Goal: Ask a question: Seek information or help from site administrators or community

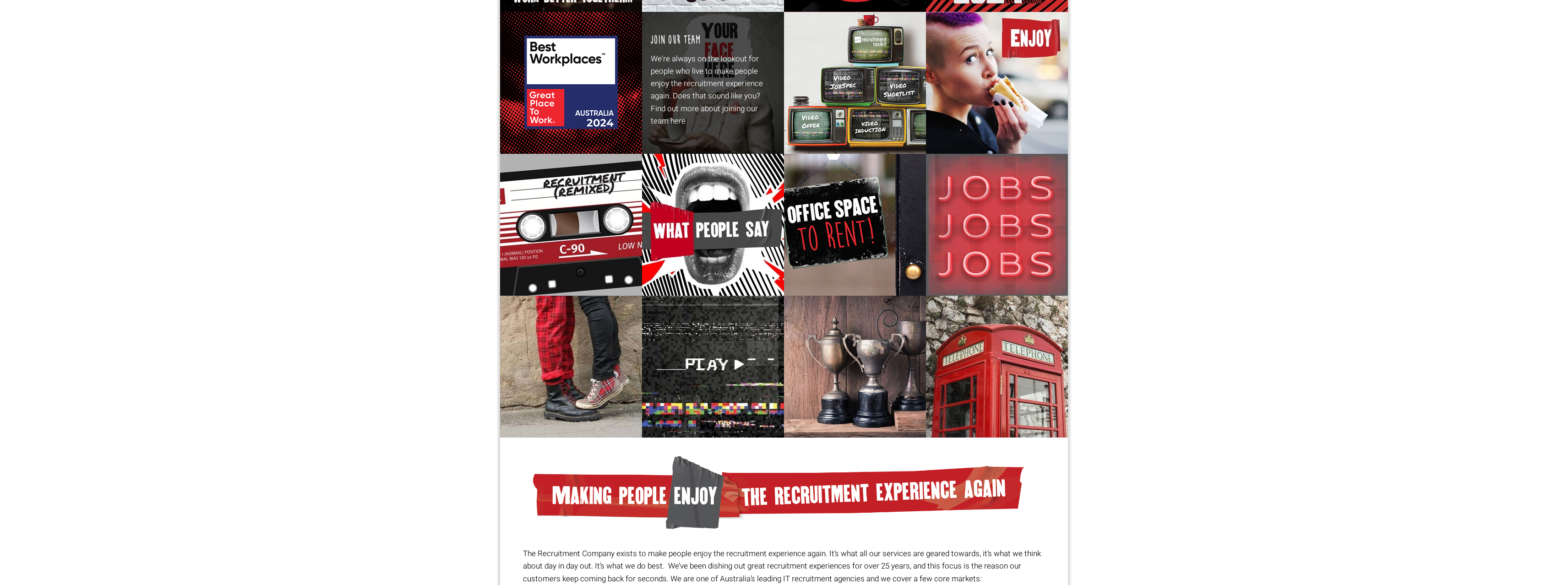
scroll to position [231, 0]
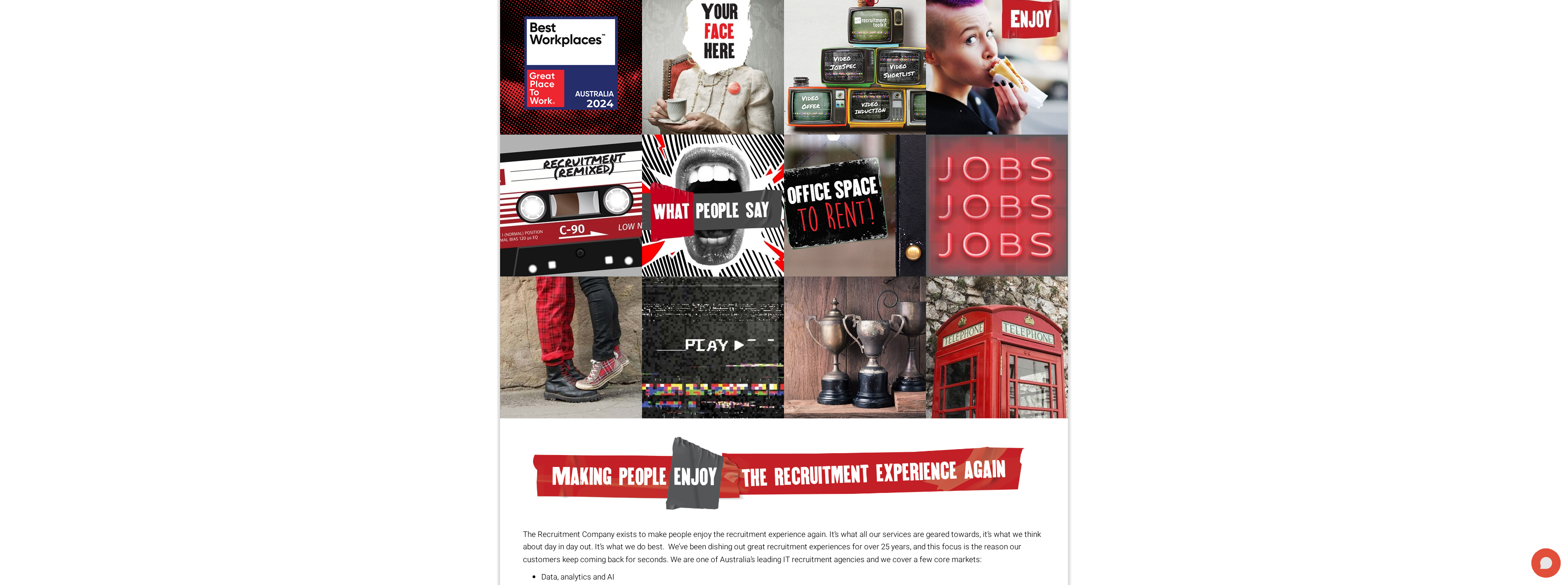
click at [1548, 569] on icon at bounding box center [1546, 563] width 29 height 29
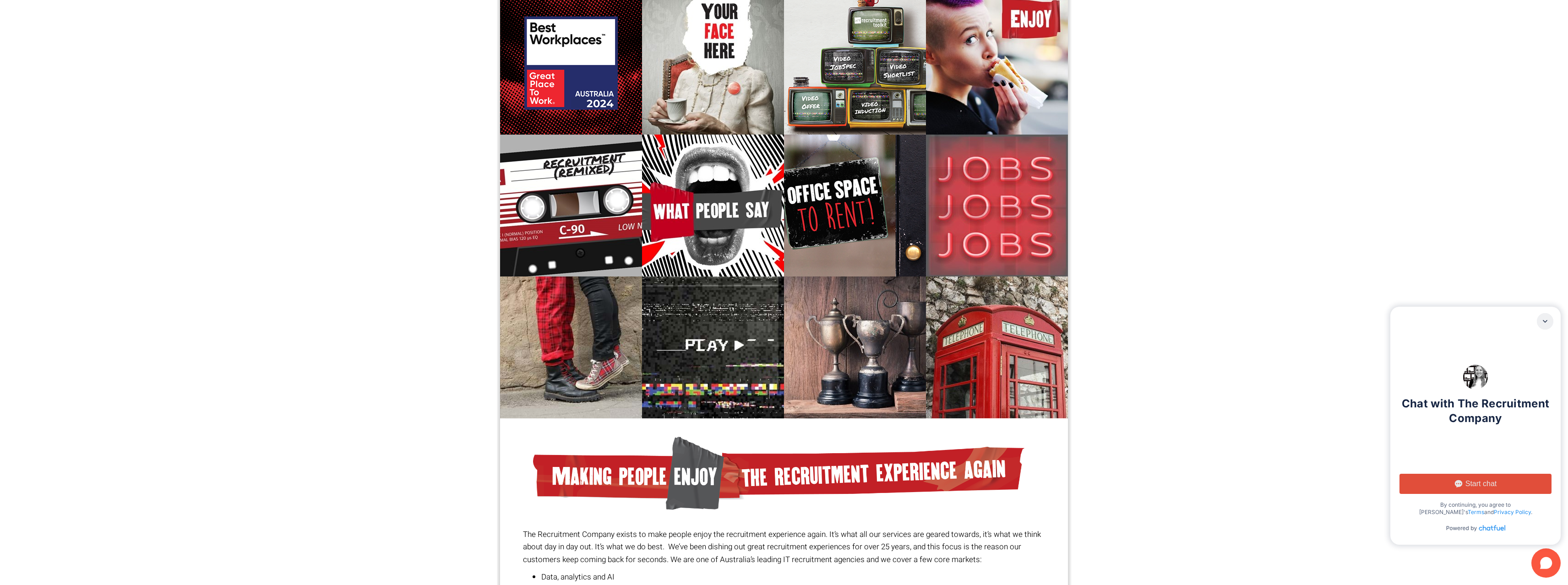
click at [1477, 482] on span "Start chat" at bounding box center [1480, 484] width 31 height 9
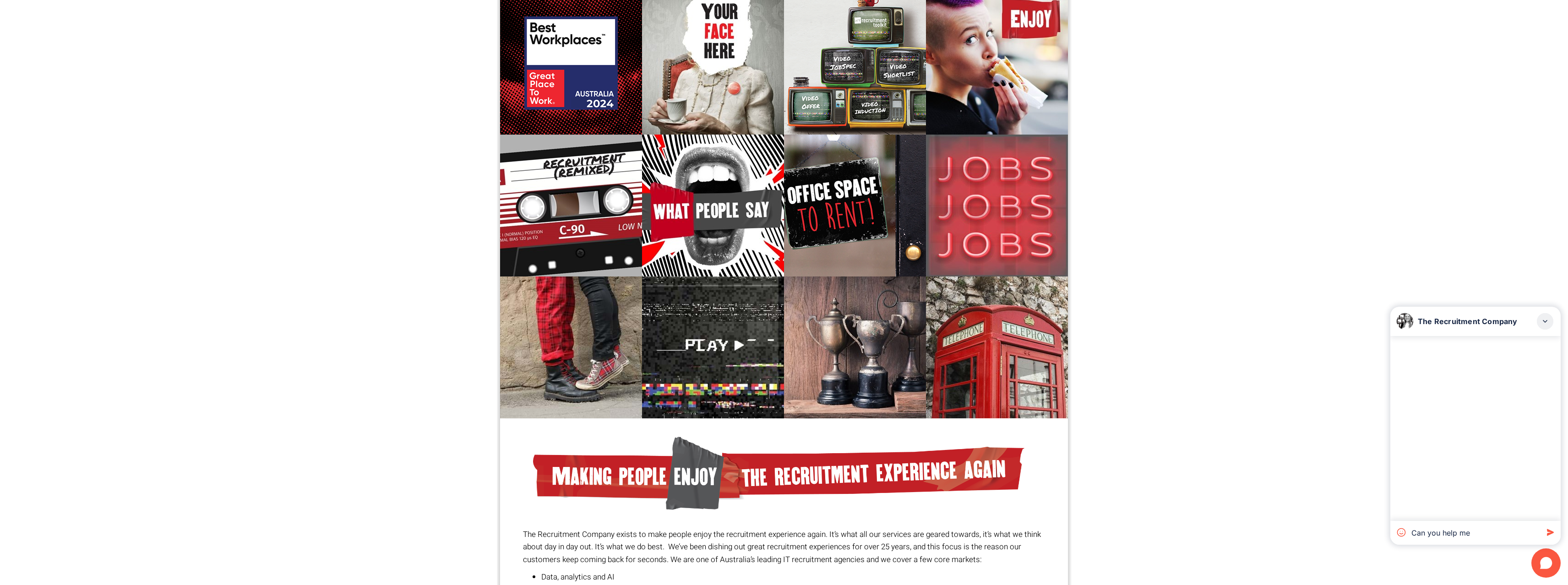
type textarea "Can you help me?"
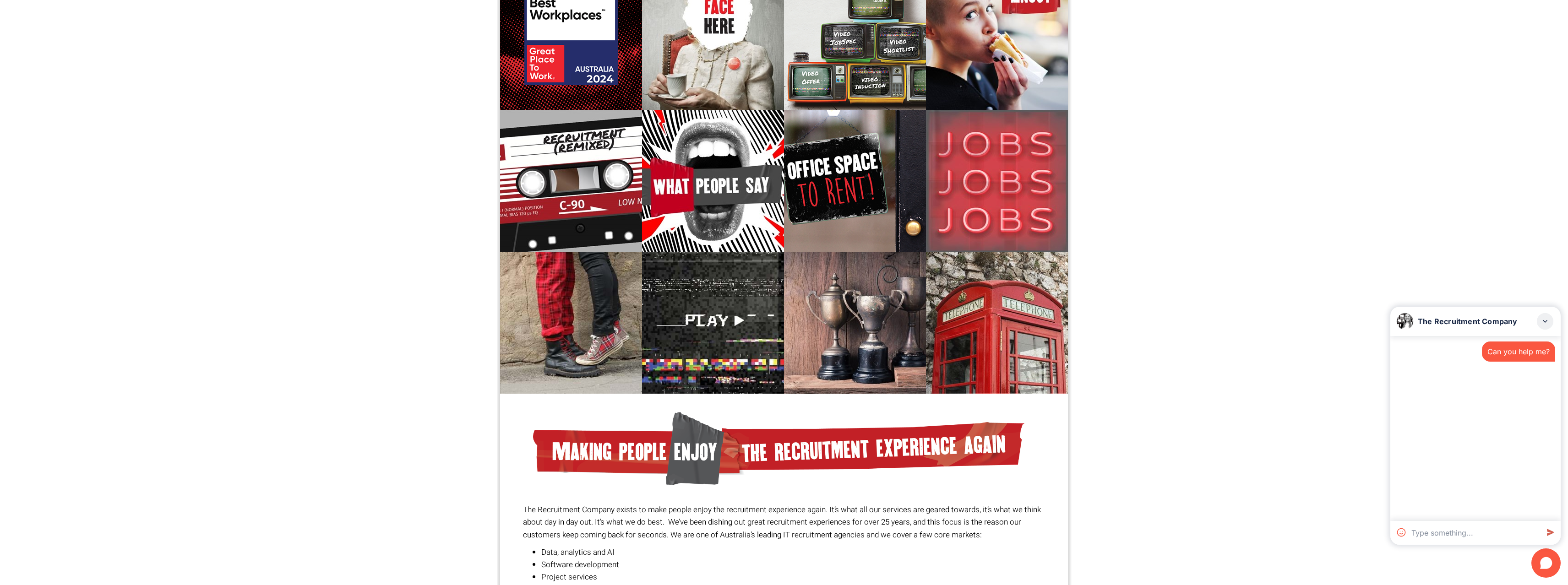
scroll to position [261, 0]
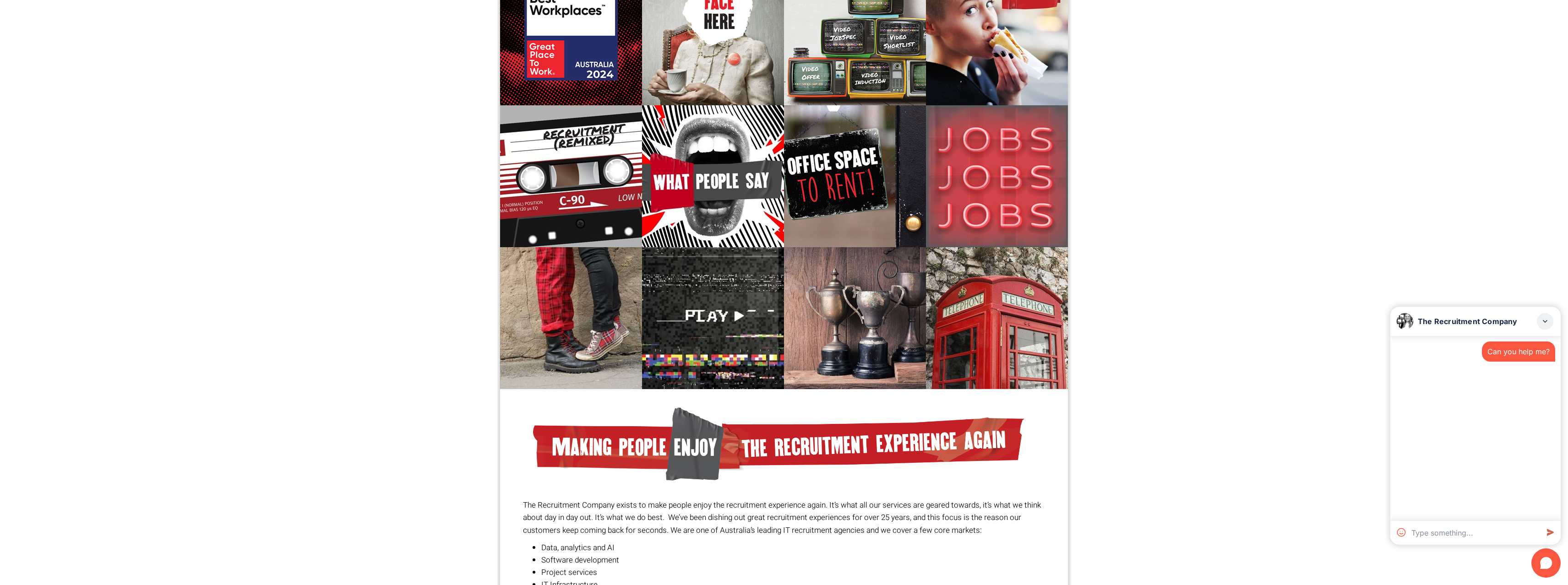
click at [1547, 321] on rect at bounding box center [1545, 321] width 16 height 16
click at [1541, 553] on icon at bounding box center [1546, 563] width 29 height 29
type textarea "Hello?"
type textarea "I'm looking for a job."
